Goal: Transaction & Acquisition: Purchase product/service

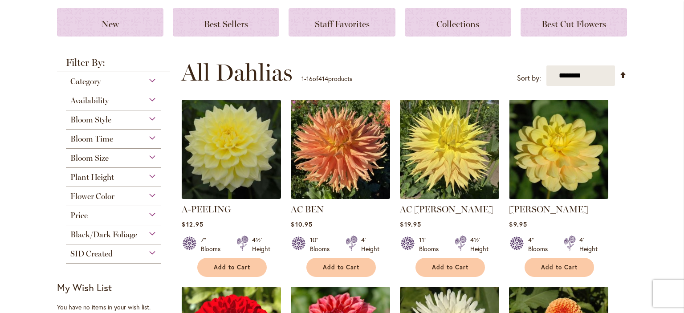
scroll to position [123, 0]
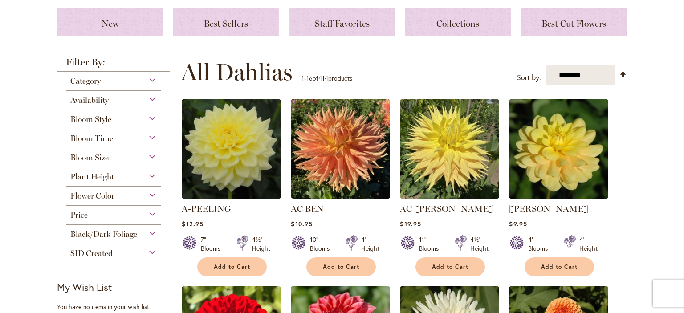
click at [147, 131] on div "Bloom Time" at bounding box center [113, 136] width 95 height 14
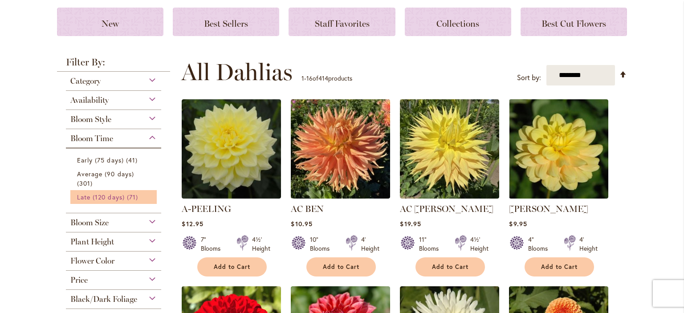
click at [123, 198] on link "Late (120 days) 71 items" at bounding box center [114, 196] width 75 height 9
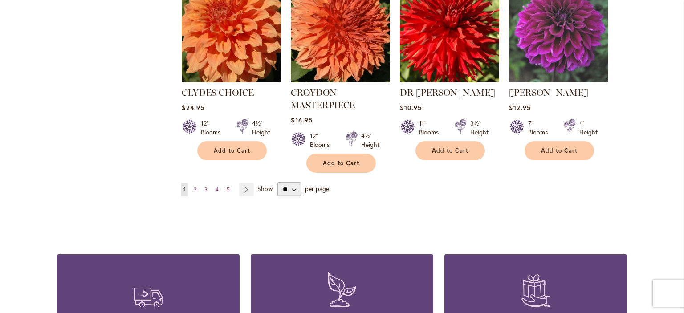
scroll to position [807, 0]
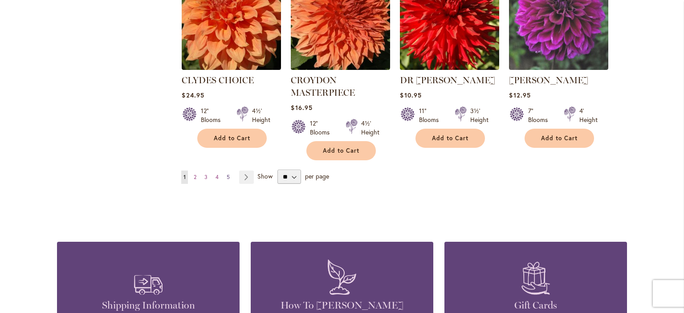
click at [227, 174] on span "5" at bounding box center [228, 177] width 3 height 7
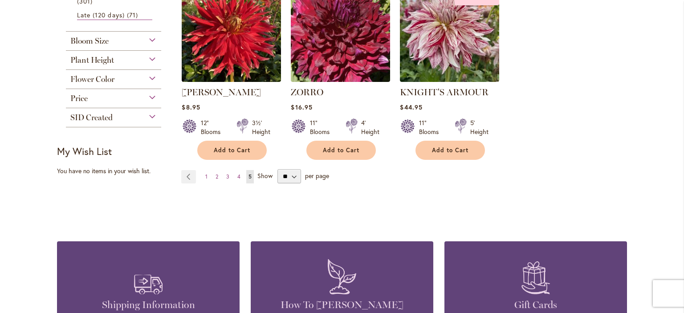
scroll to position [426, 0]
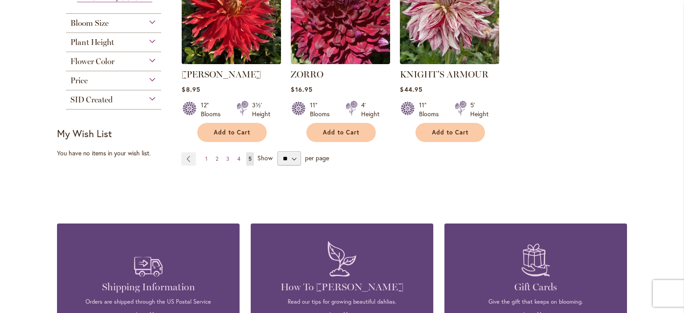
click at [237, 157] on span "4" at bounding box center [238, 158] width 3 height 7
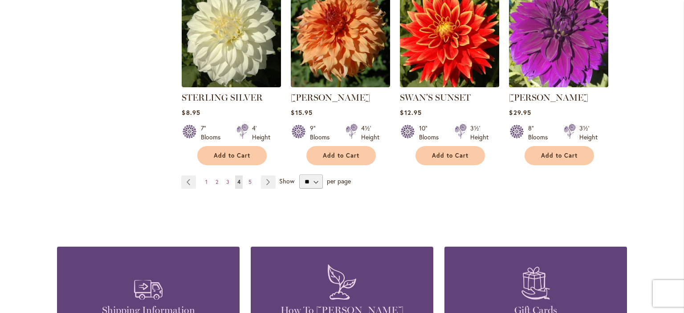
scroll to position [803, 0]
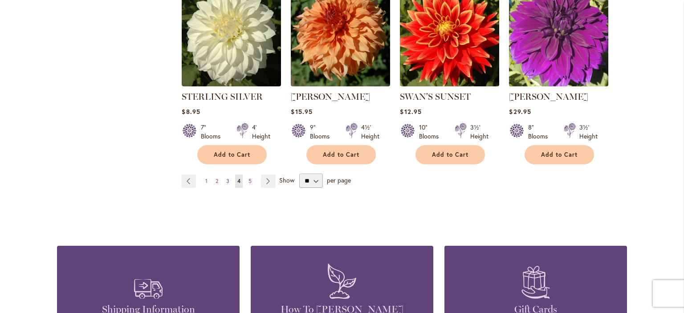
click at [226, 175] on link "Page 3" at bounding box center [228, 181] width 8 height 13
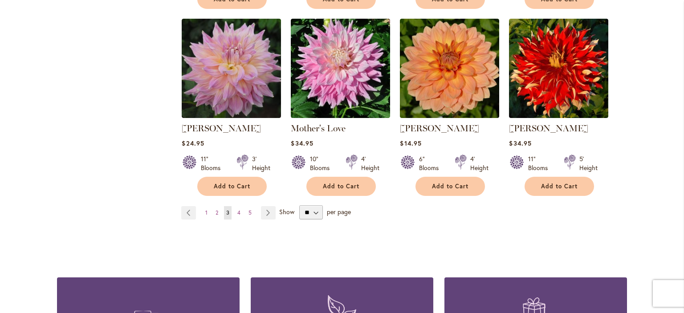
scroll to position [758, 0]
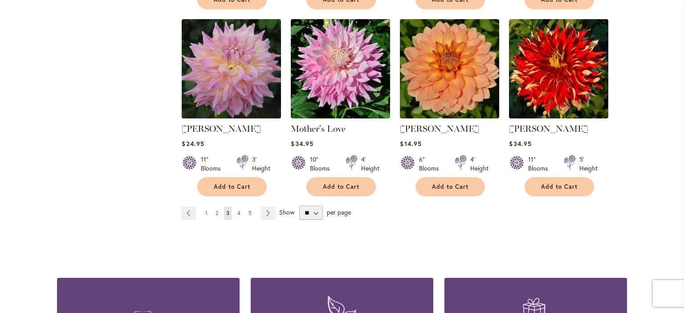
click at [215, 207] on link "Page 2" at bounding box center [216, 213] width 7 height 13
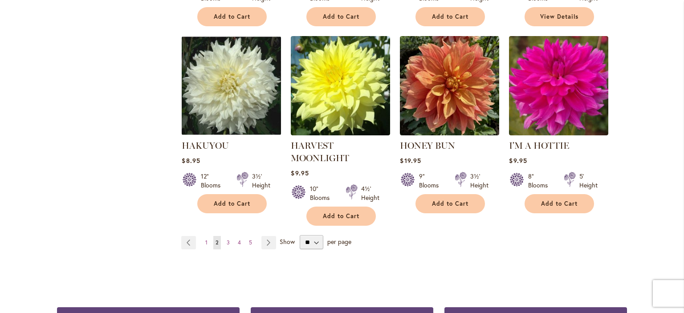
scroll to position [729, 0]
click at [205, 241] on span "1" at bounding box center [206, 242] width 2 height 7
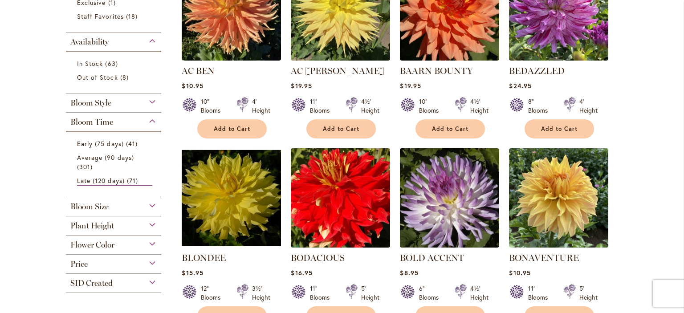
scroll to position [242, 0]
click at [105, 245] on span "Flower Color" at bounding box center [92, 245] width 44 height 10
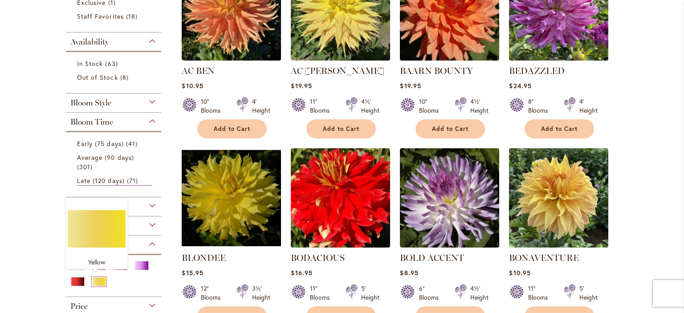
click at [99, 279] on div "Yellow" at bounding box center [99, 281] width 14 height 9
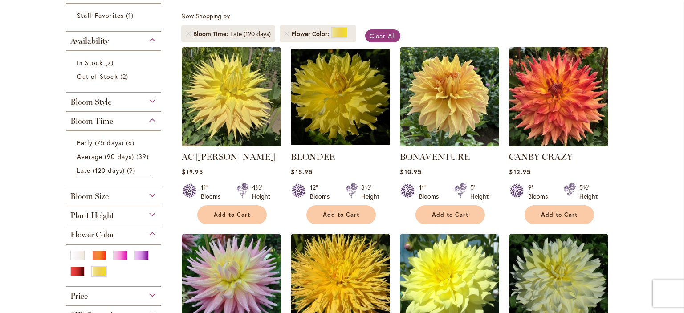
scroll to position [87, 0]
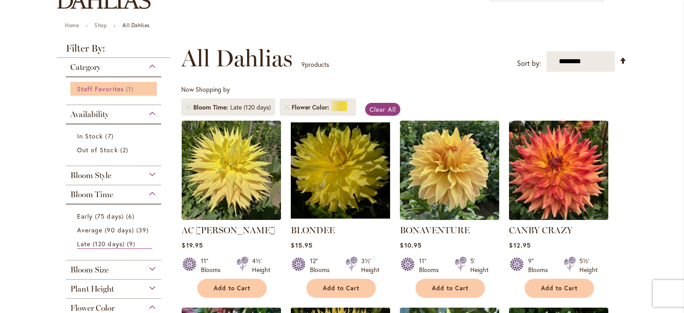
click at [108, 89] on span "Staff Favorites" at bounding box center [100, 89] width 47 height 8
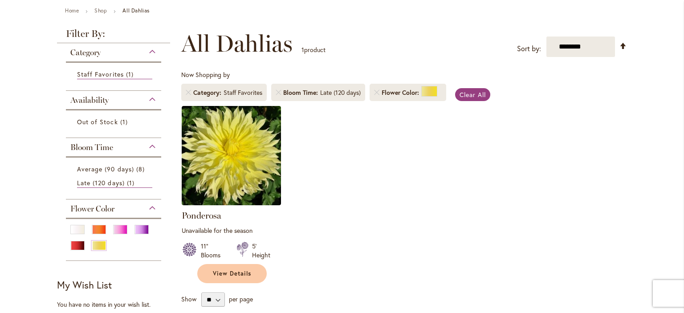
scroll to position [102, 0]
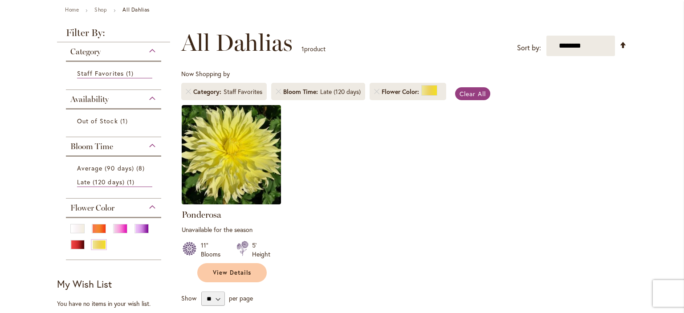
click at [92, 147] on span "Bloom Time" at bounding box center [91, 147] width 43 height 10
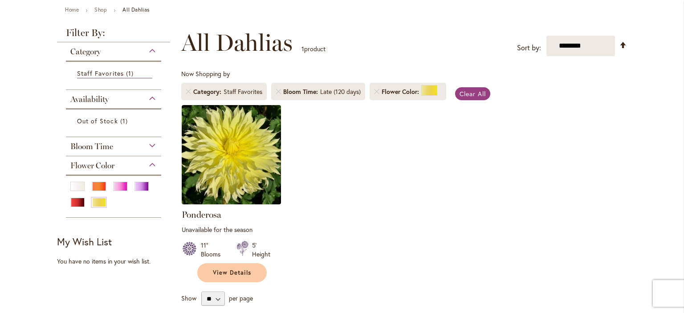
click at [98, 146] on span "Bloom Time" at bounding box center [91, 147] width 43 height 10
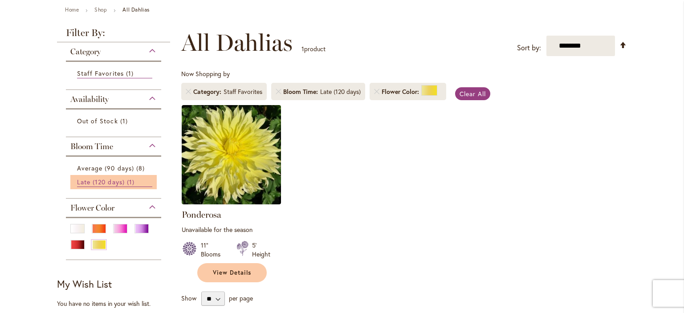
click at [98, 178] on span "Late (120 days)" at bounding box center [101, 182] width 48 height 8
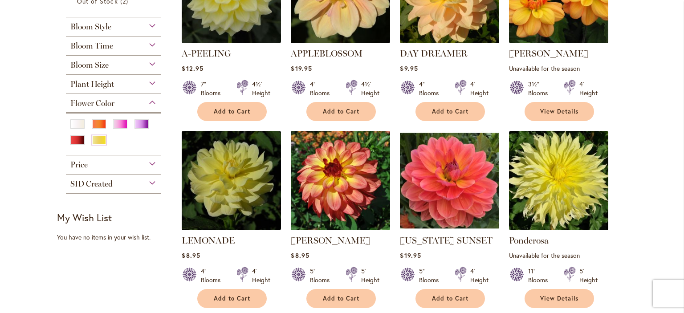
scroll to position [171, 0]
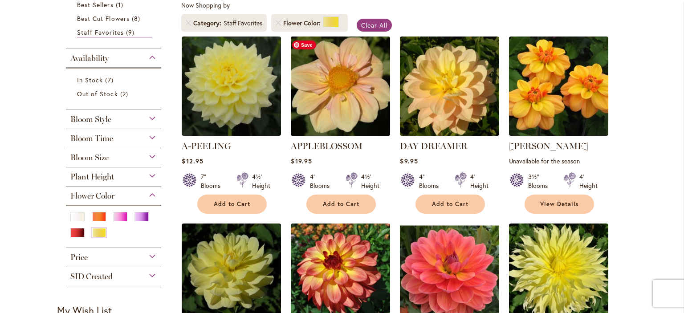
click at [328, 86] on img at bounding box center [341, 86] width 104 height 104
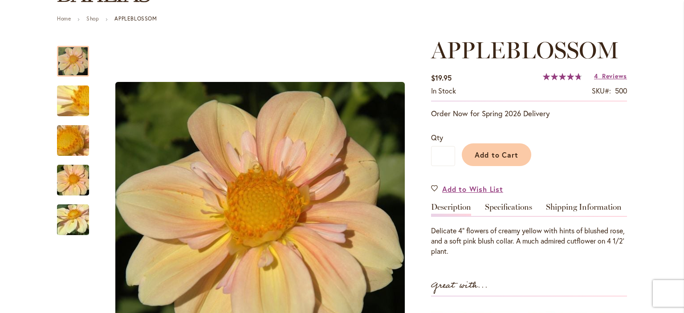
scroll to position [89, 0]
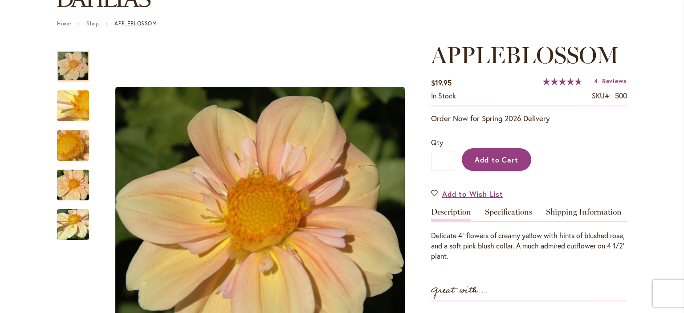
click at [493, 163] on span "Add to Cart" at bounding box center [497, 159] width 44 height 9
